Goal: Task Accomplishment & Management: Manage account settings

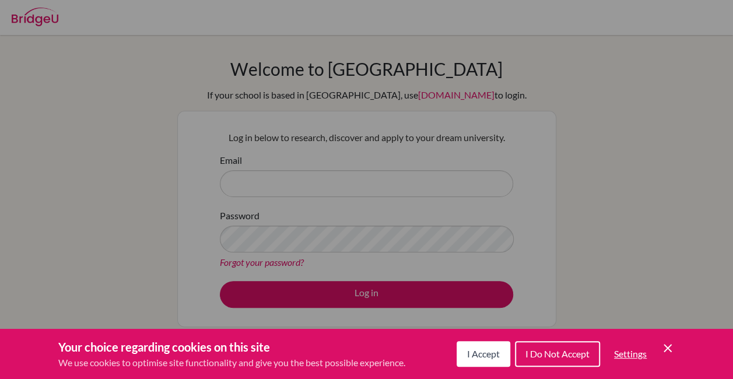
click at [668, 342] on icon "Cookie Control Close Icon" at bounding box center [667, 348] width 14 height 14
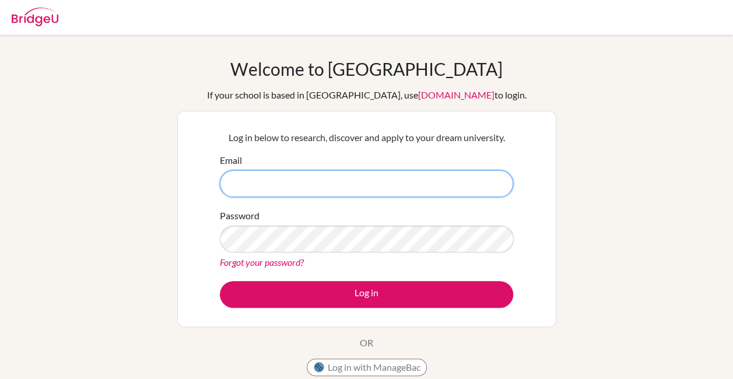
click at [328, 175] on input "Email" at bounding box center [366, 183] width 293 height 27
type input "[EMAIL_ADDRESS][DOMAIN_NAME]"
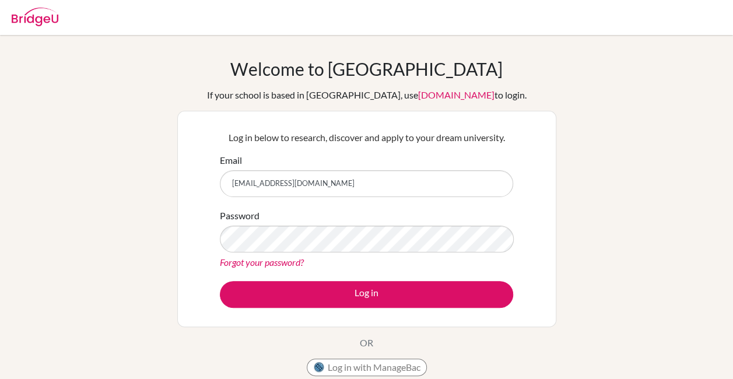
click at [262, 262] on link "Forgot your password?" at bounding box center [262, 261] width 84 height 11
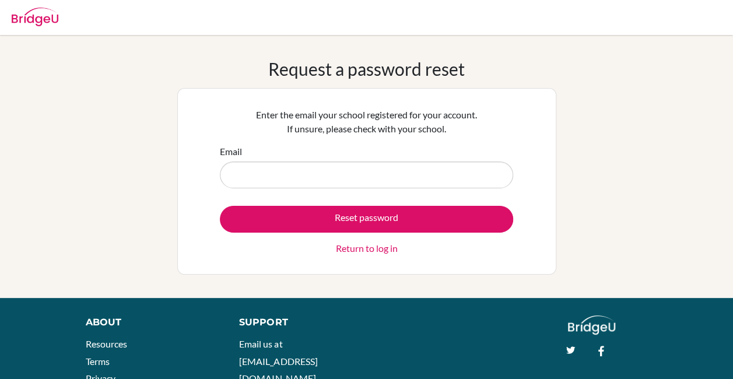
click at [319, 177] on input "Email" at bounding box center [366, 174] width 293 height 27
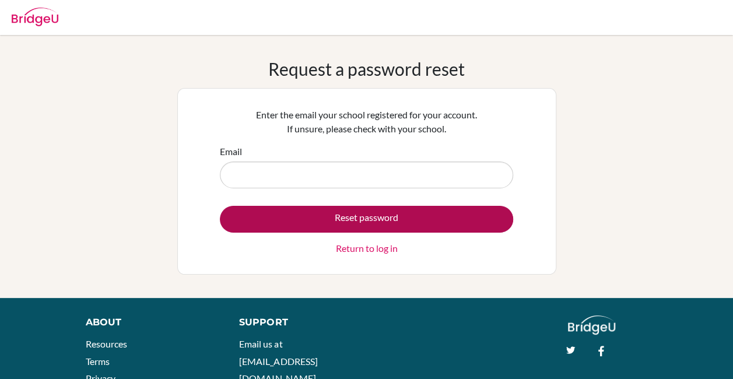
type input "[EMAIL_ADDRESS][DOMAIN_NAME]"
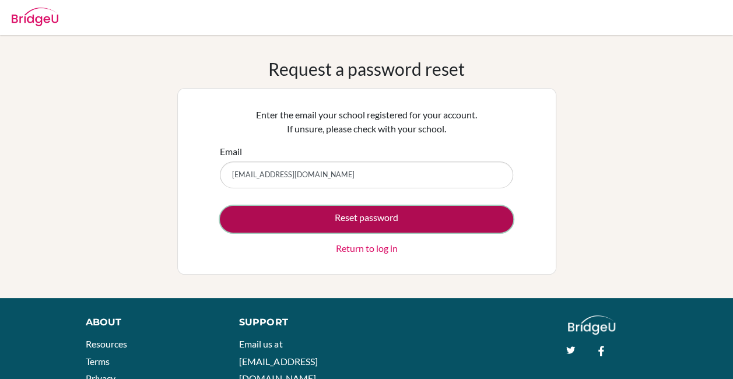
click at [276, 207] on button "Reset password" at bounding box center [366, 219] width 293 height 27
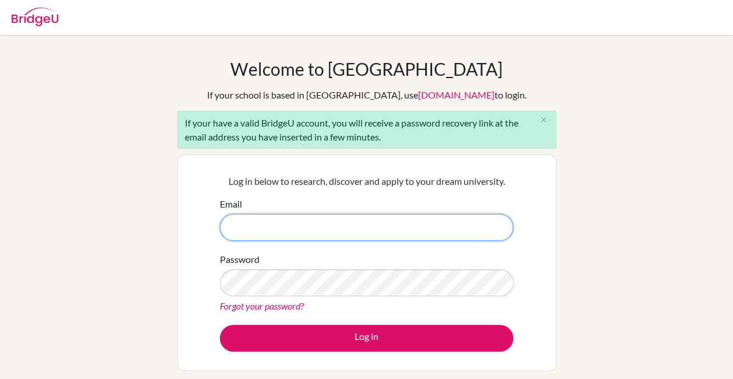
click at [327, 237] on input "Email" at bounding box center [366, 227] width 293 height 27
type input "[EMAIL_ADDRESS][DOMAIN_NAME]"
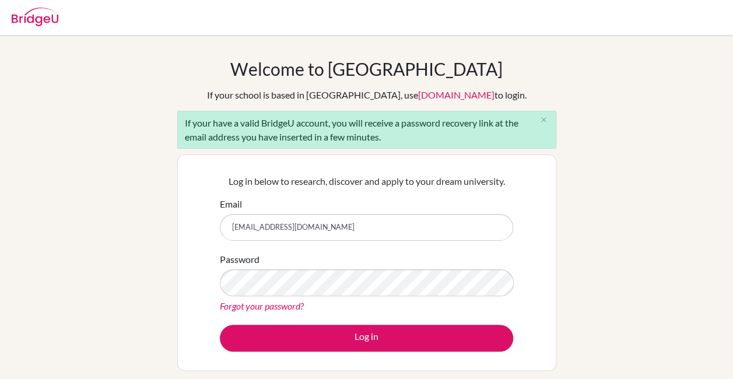
click at [251, 319] on form "Email DIA240085@diaestudents.com Password Forgot your password? Log in" at bounding box center [366, 274] width 293 height 154
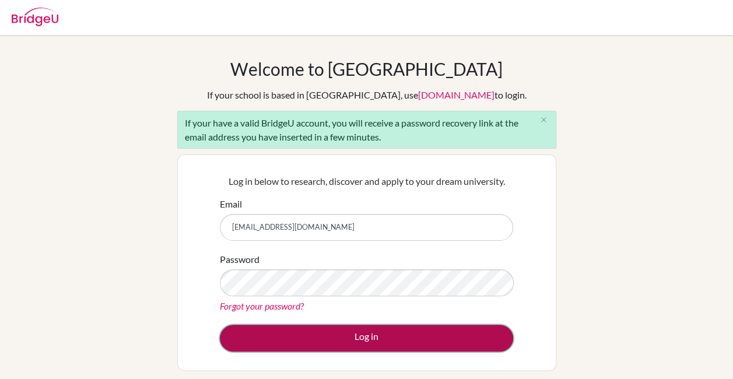
click at [258, 332] on button "Log in" at bounding box center [366, 338] width 293 height 27
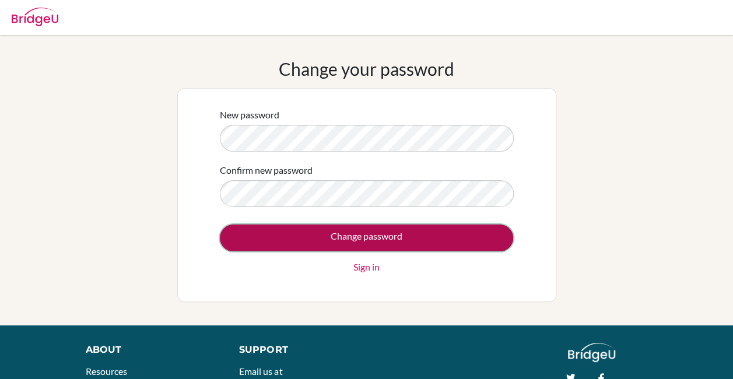
click at [427, 246] on input "Change password" at bounding box center [366, 237] width 293 height 27
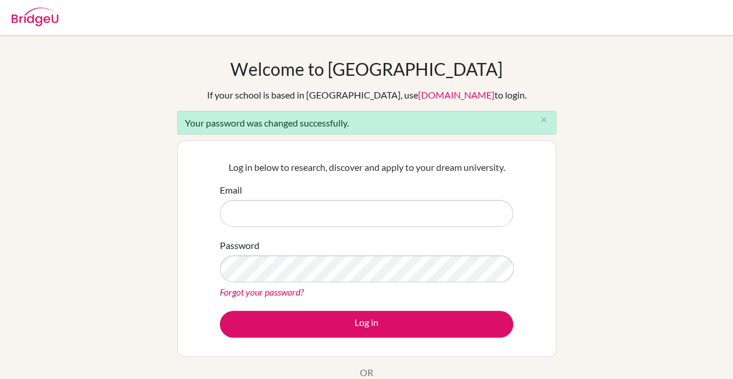
click at [333, 219] on input "Email" at bounding box center [366, 213] width 293 height 27
type input "[EMAIL_ADDRESS][DOMAIN_NAME]"
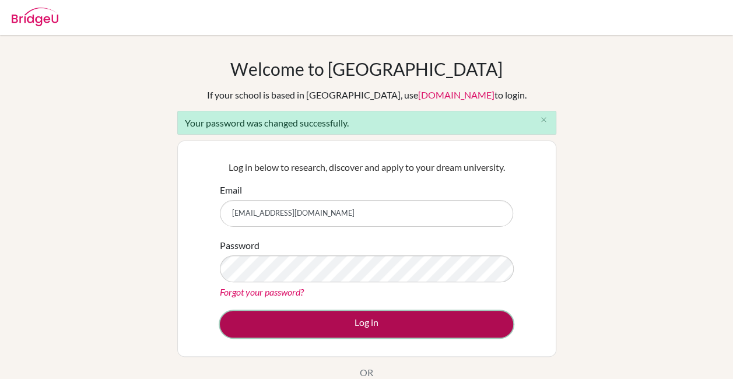
click at [277, 325] on button "Log in" at bounding box center [366, 324] width 293 height 27
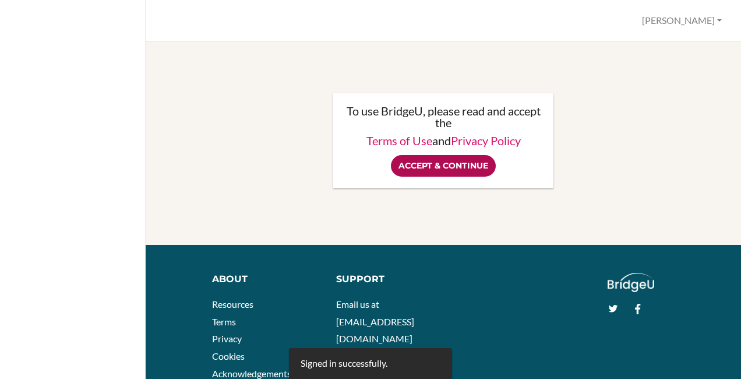
click at [409, 167] on input "Accept & Continue" at bounding box center [443, 166] width 105 height 22
